Goal: Find specific page/section: Find specific page/section

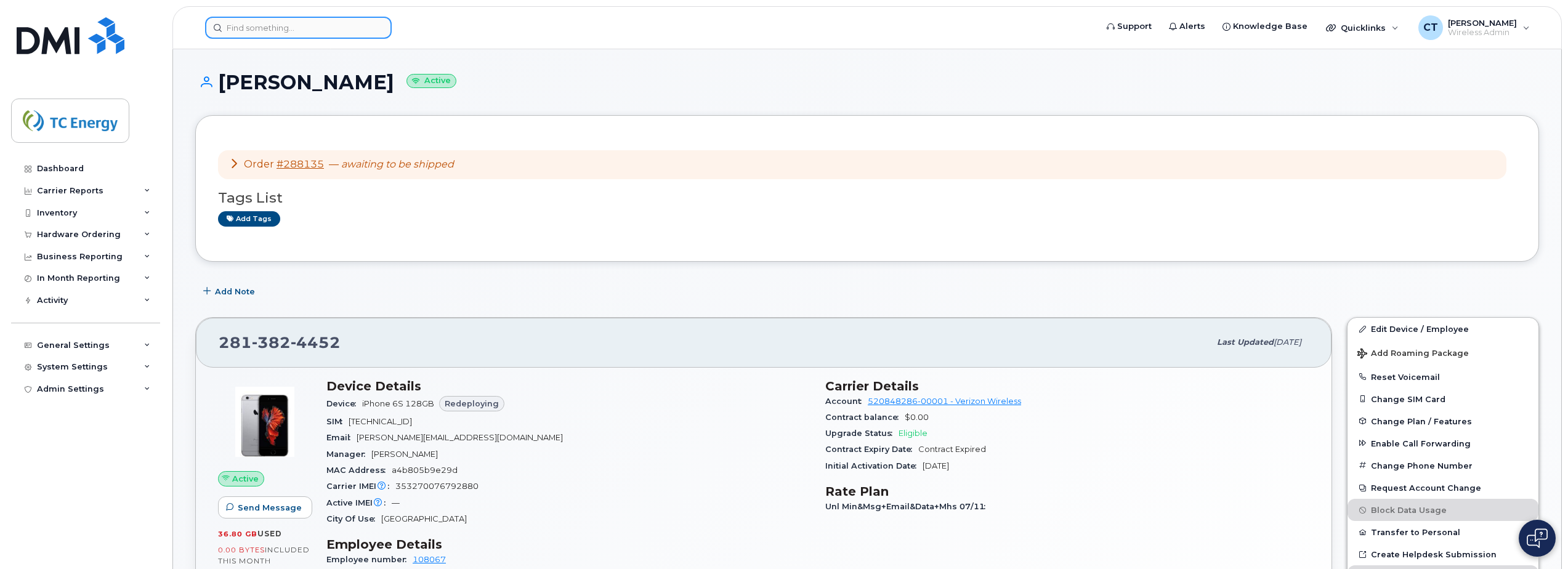
scroll to position [185, 0]
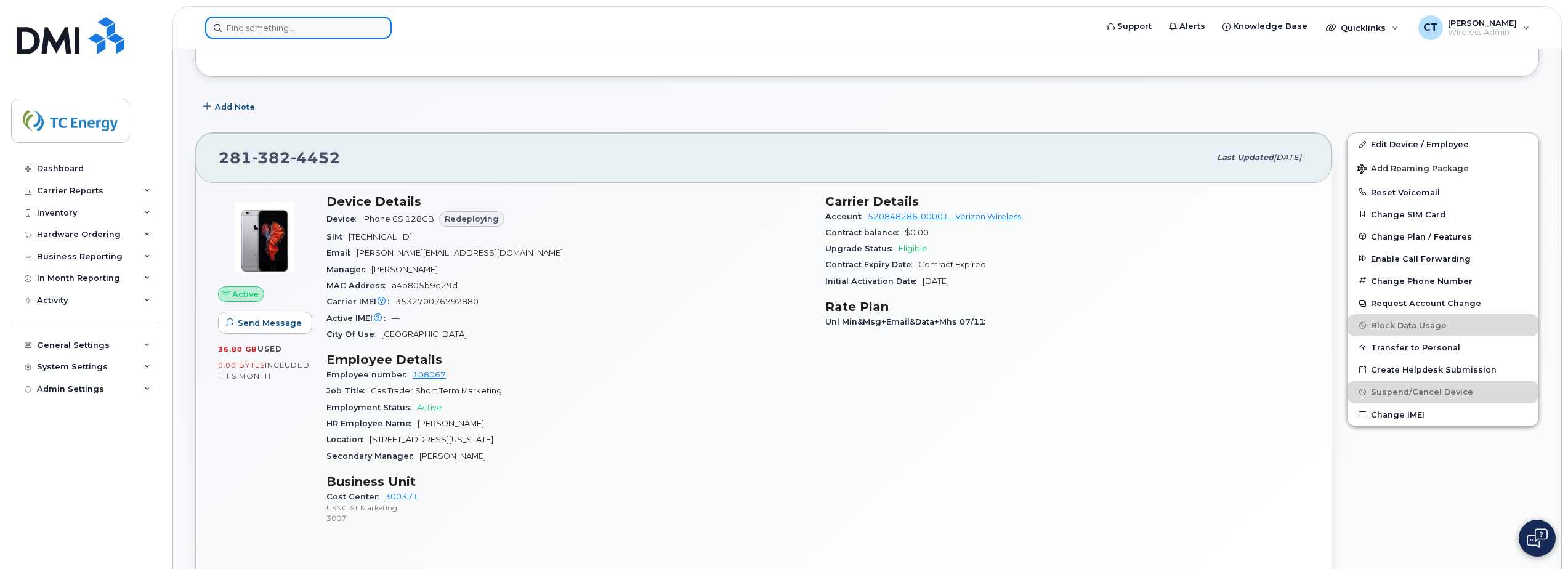
drag, startPoint x: 0, startPoint y: 0, endPoint x: 283, endPoint y: 17, distance: 283.5
click at [283, 17] on input at bounding box center [298, 28] width 186 height 22
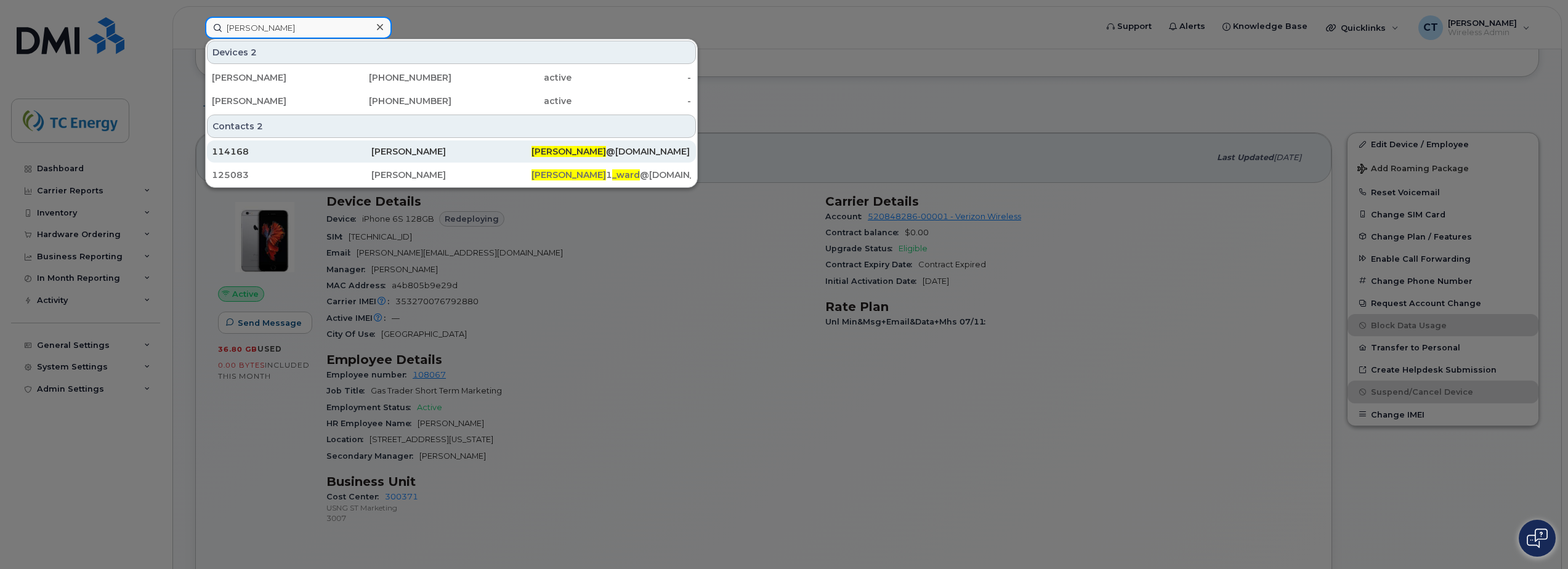
type input "chris_ward"
click at [505, 147] on div "Chris Ward" at bounding box center [451, 151] width 159 height 12
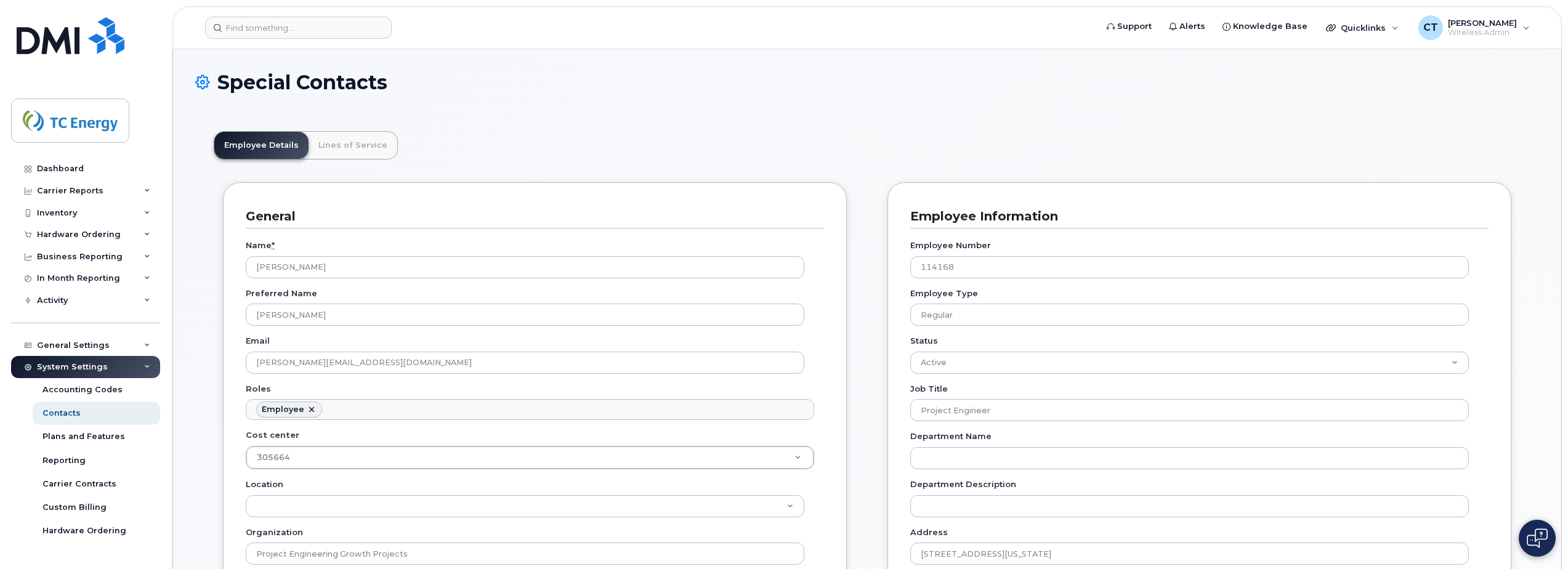
scroll to position [37, 0]
click at [354, 142] on link "Lines of Service" at bounding box center [353, 145] width 88 height 27
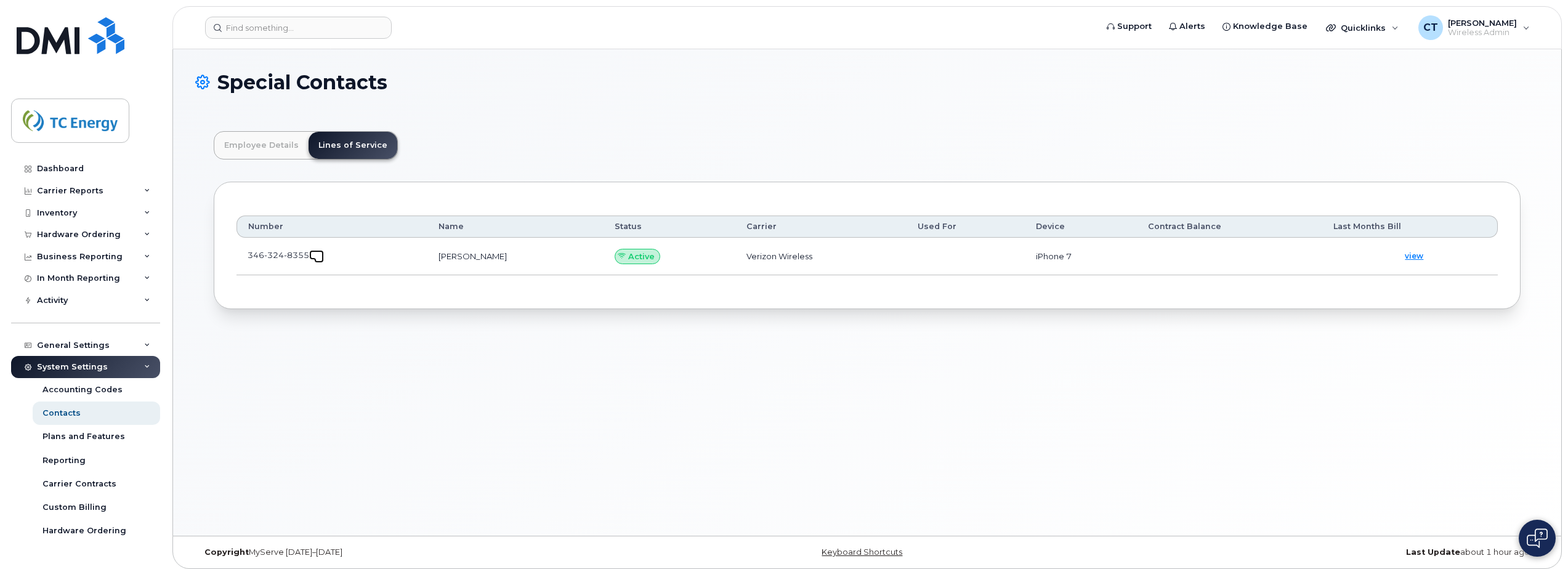
click at [318, 252] on link at bounding box center [317, 255] width 15 height 10
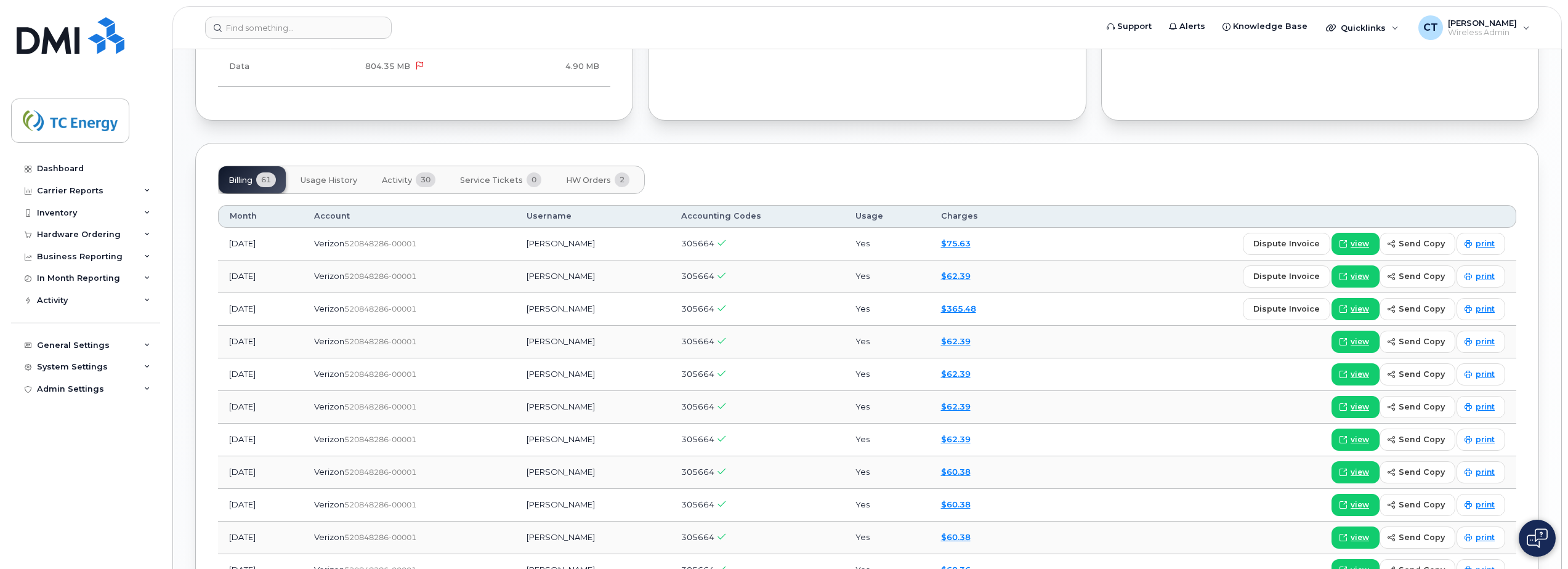
scroll to position [1047, 0]
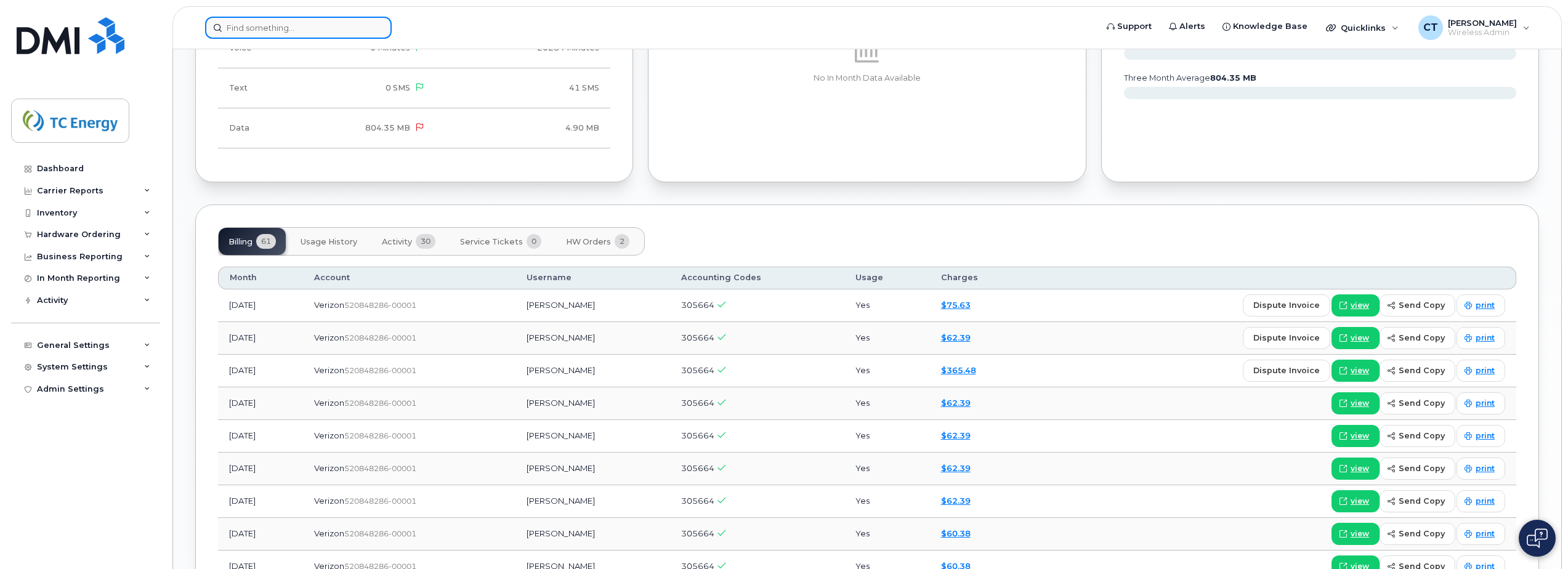
click at [280, 19] on input at bounding box center [298, 28] width 186 height 22
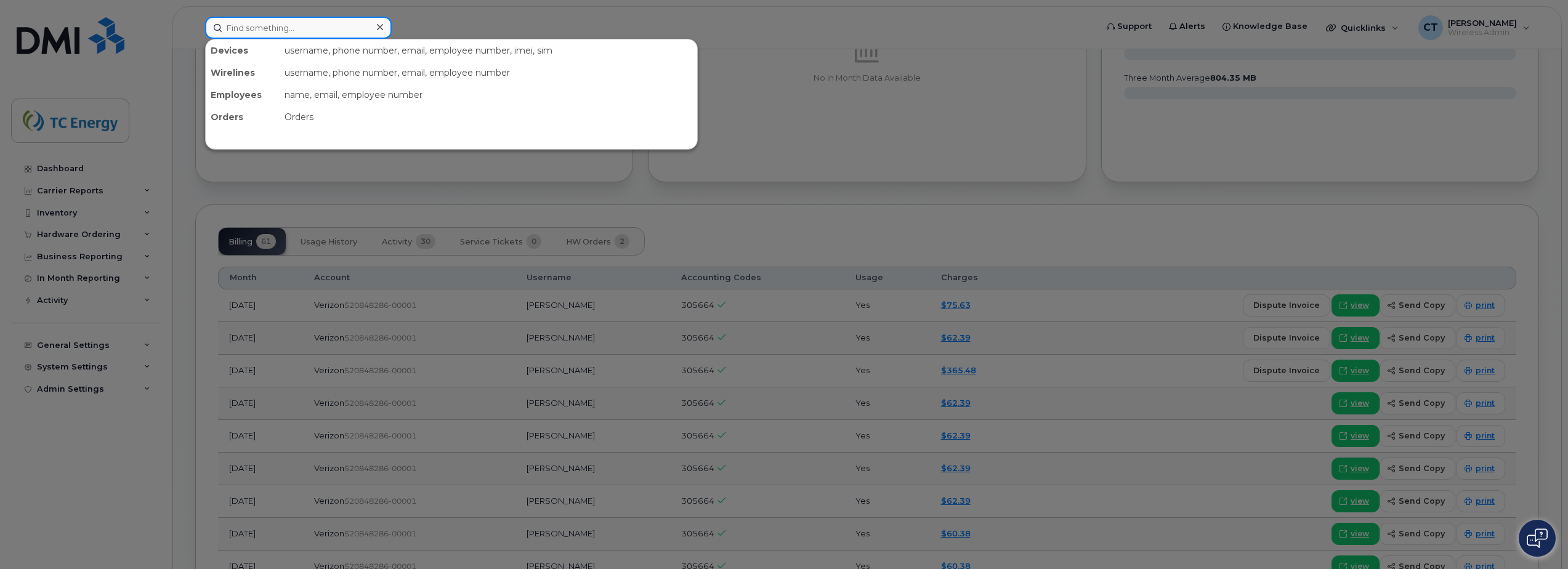
paste input "gregory_sowards@tcenergy.com"
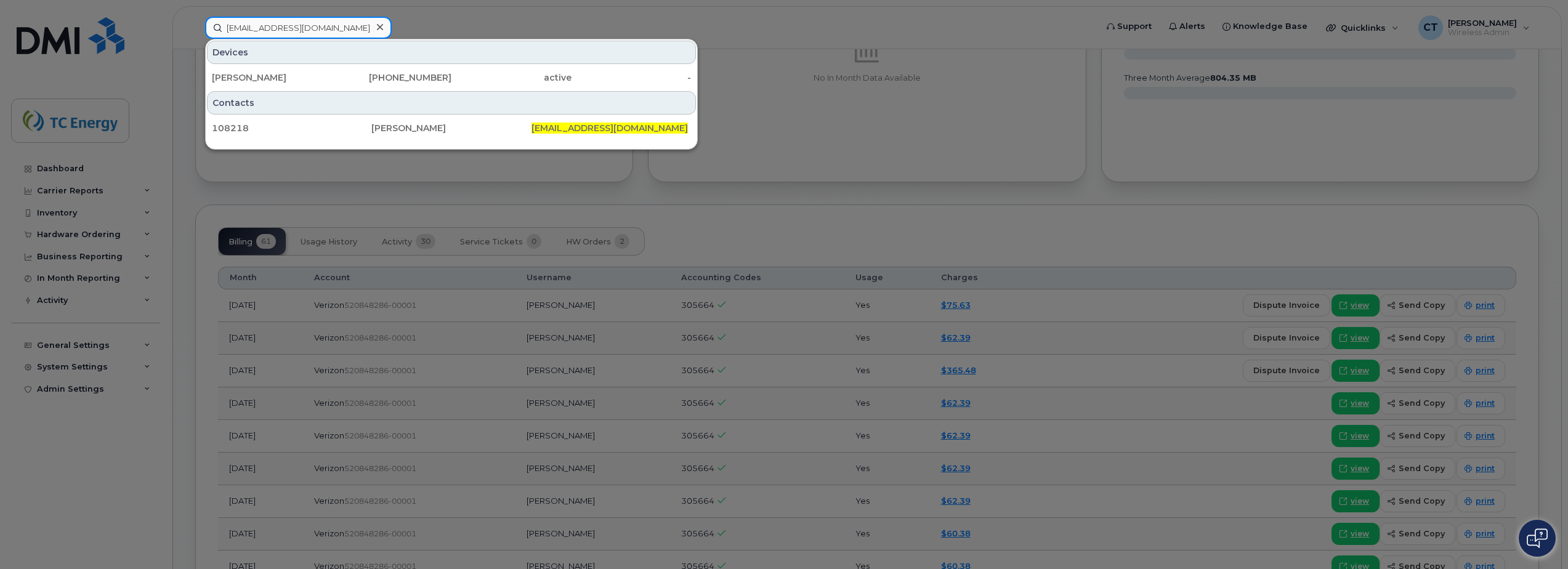
type input "gregory_sowards@tcenergy.com"
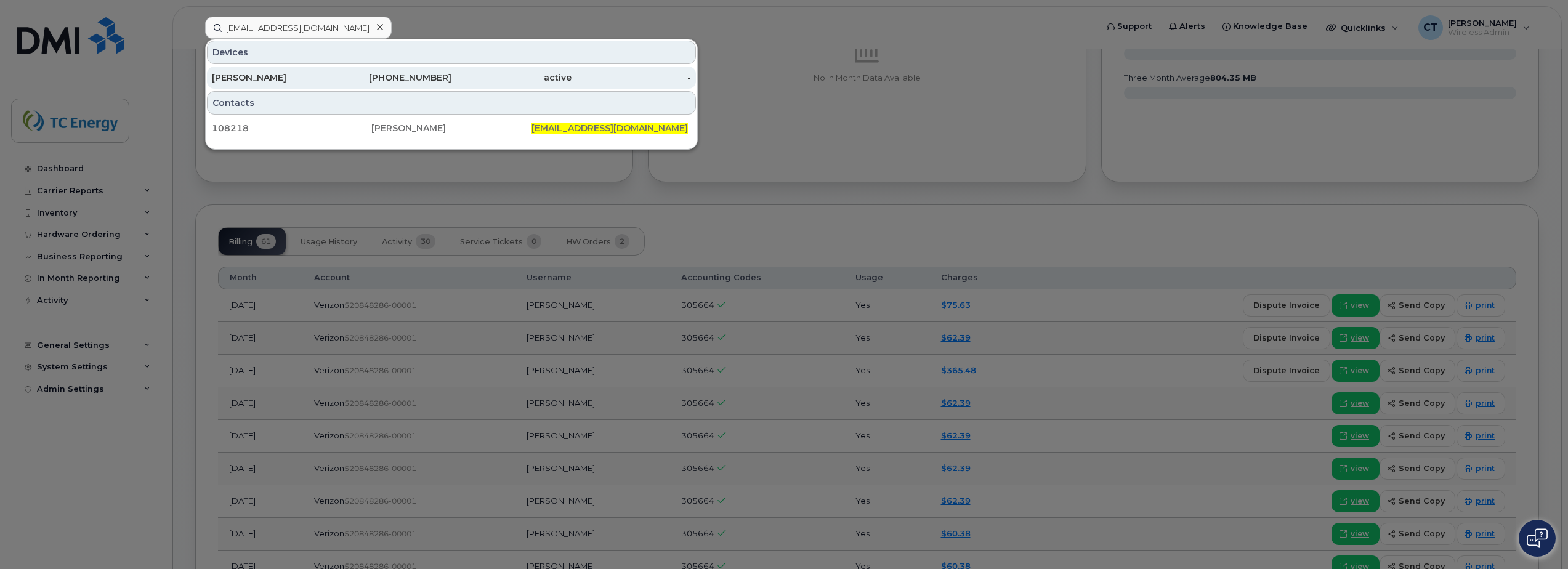
click at [311, 76] on div "Gregory Sowards" at bounding box center [272, 77] width 120 height 12
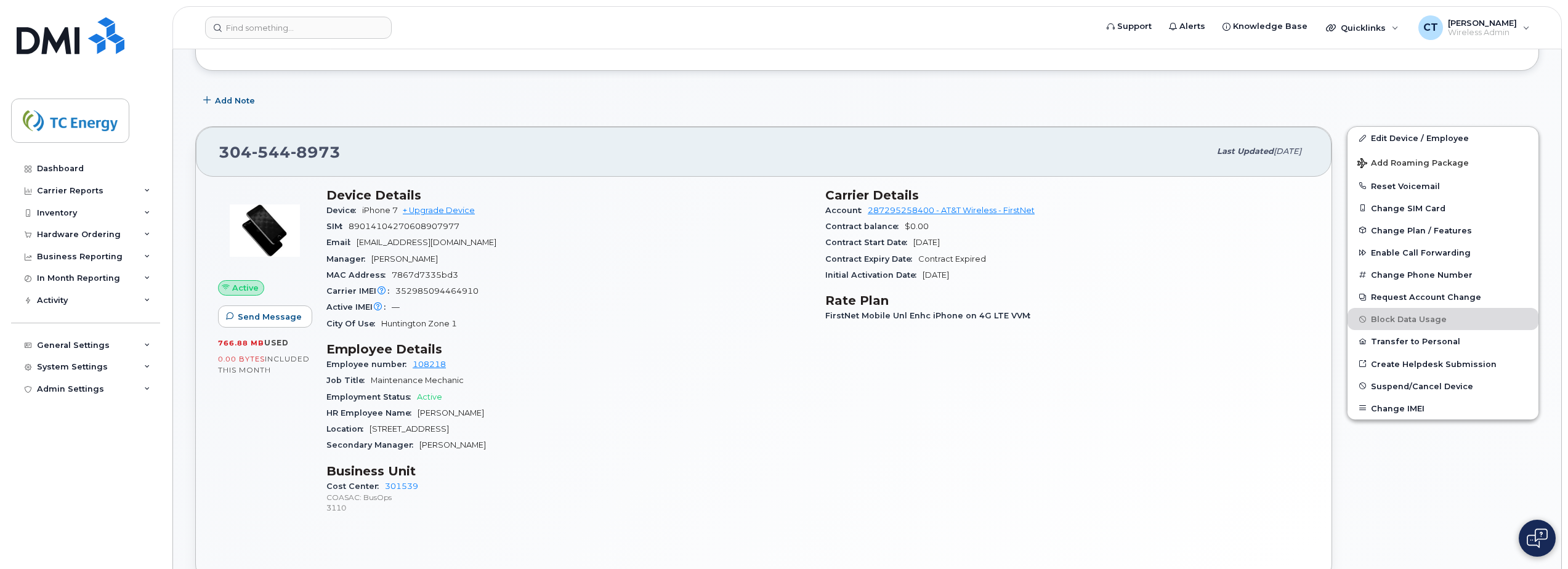
scroll to position [185, 0]
